Goal: Find specific page/section: Find specific page/section

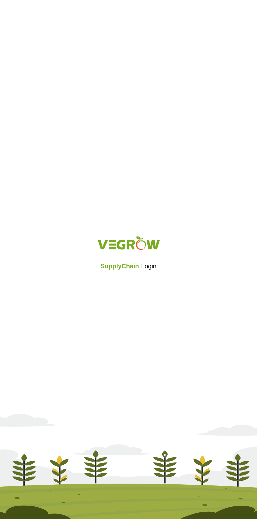
click at [140, 275] on iframe at bounding box center [128, 281] width 67 height 12
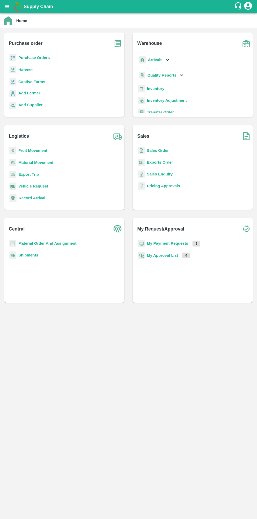
click at [31, 47] on b "Purchase order" at bounding box center [26, 43] width 34 height 7
click at [39, 47] on h6 "Purchase order" at bounding box center [66, 41] width 115 height 17
click at [37, 59] on b "Purchase Orders" at bounding box center [33, 58] width 31 height 4
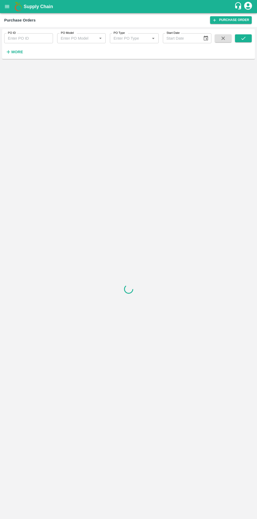
click at [15, 53] on strong "More" at bounding box center [17, 52] width 12 height 4
